Goal: Information Seeking & Learning: Learn about a topic

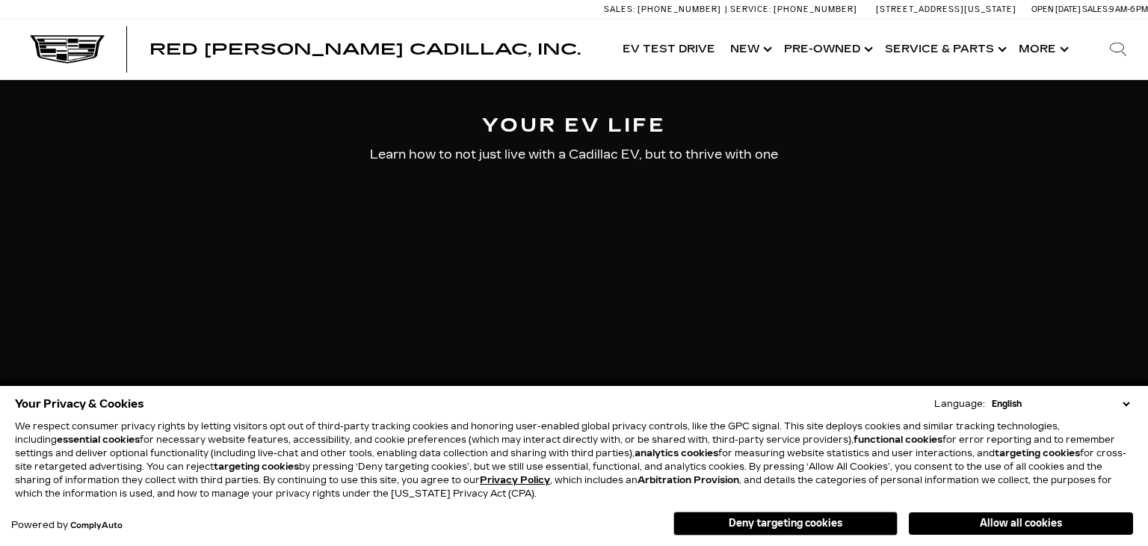
select select "ELEC"
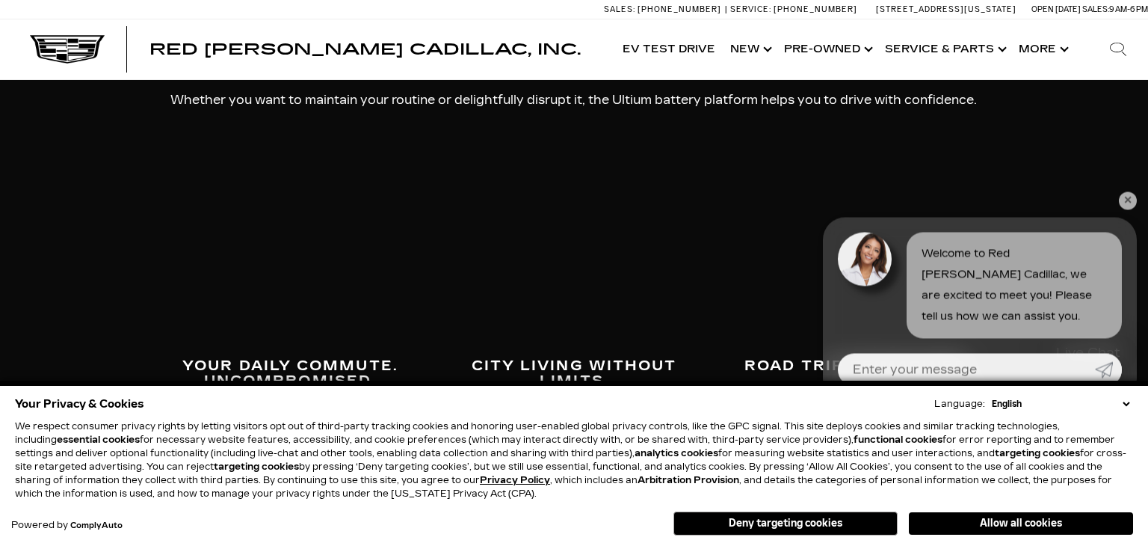
scroll to position [4866, 0]
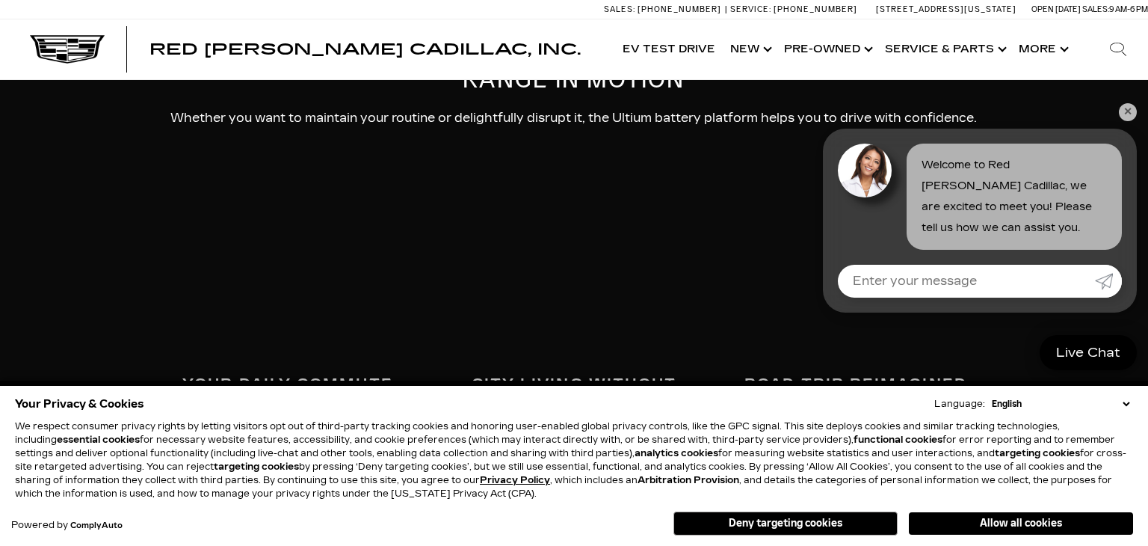
click at [827, 386] on div "Your Privacy & Cookies Language: English Spanish / Español English / [GEOGRAPHI…" at bounding box center [574, 462] width 1148 height 165
click at [1058, 79] on div "Red [PERSON_NAME] Cadillac, Inc. EV Test Drive Show New Cadillac Crossovers/SUV…" at bounding box center [574, 49] width 1148 height 60
click at [1066, 138] on div "Welcome to Red [PERSON_NAME] Cadillac, we are excited to meet you! Please tell …" at bounding box center [980, 189] width 314 height 121
click at [1125, 112] on link "✕" at bounding box center [1128, 112] width 18 height 18
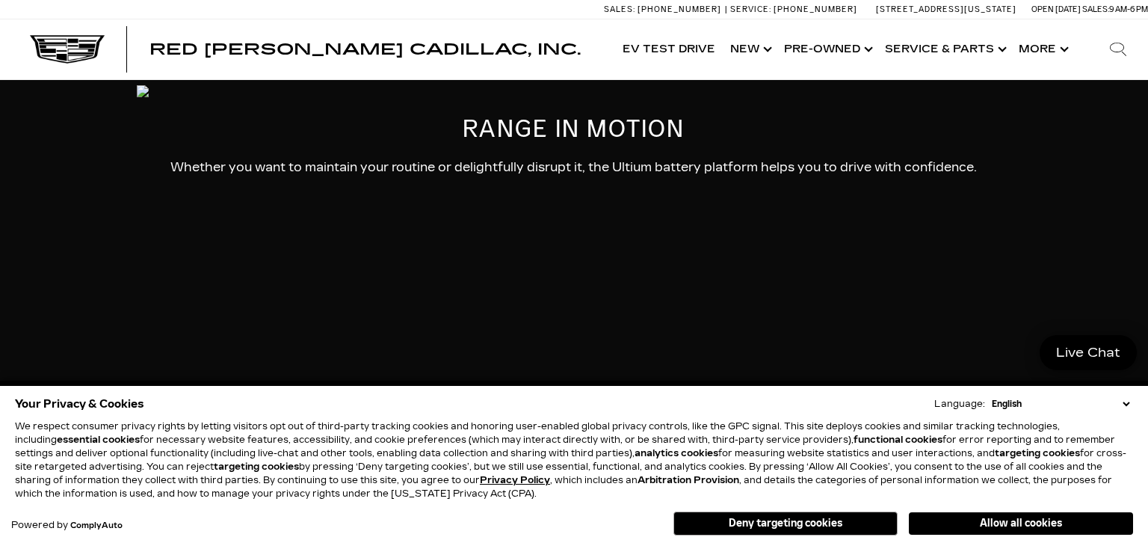
scroll to position [4717, 0]
